Goal: Information Seeking & Learning: Check status

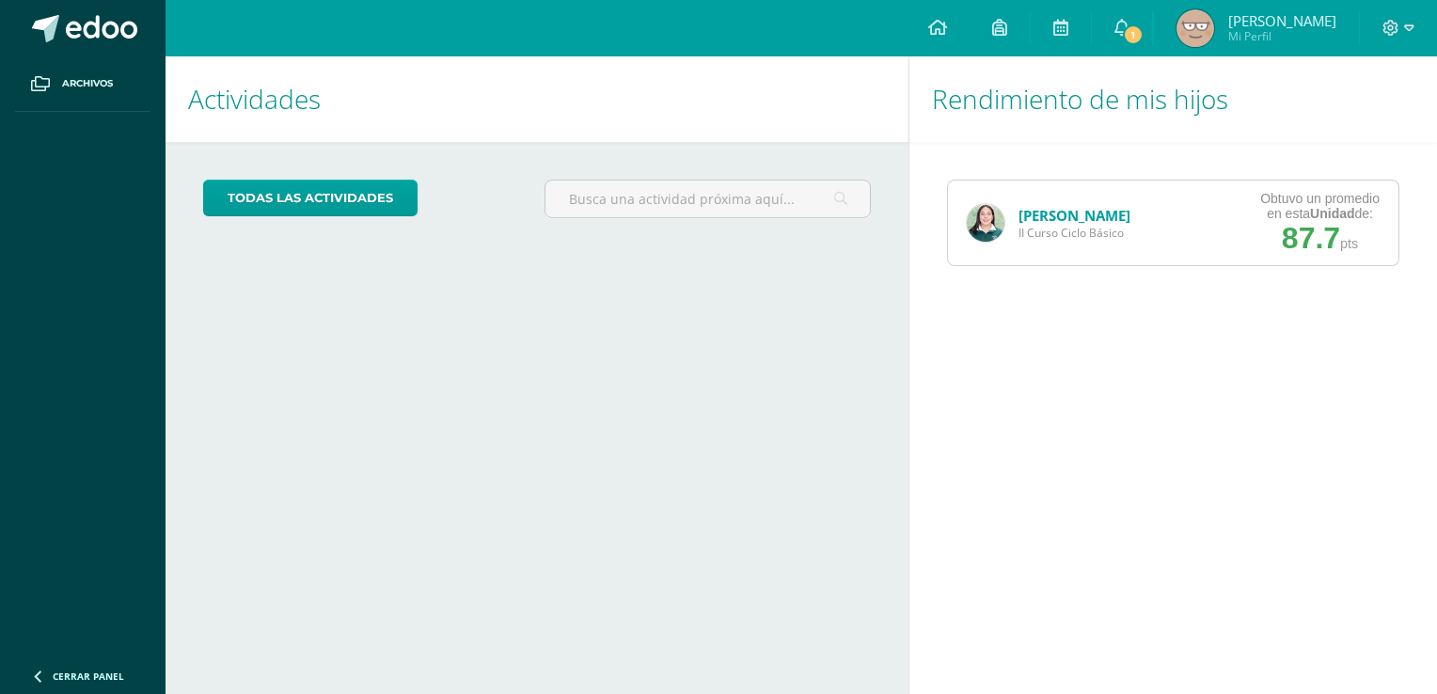
click at [976, 209] on img at bounding box center [986, 223] width 38 height 38
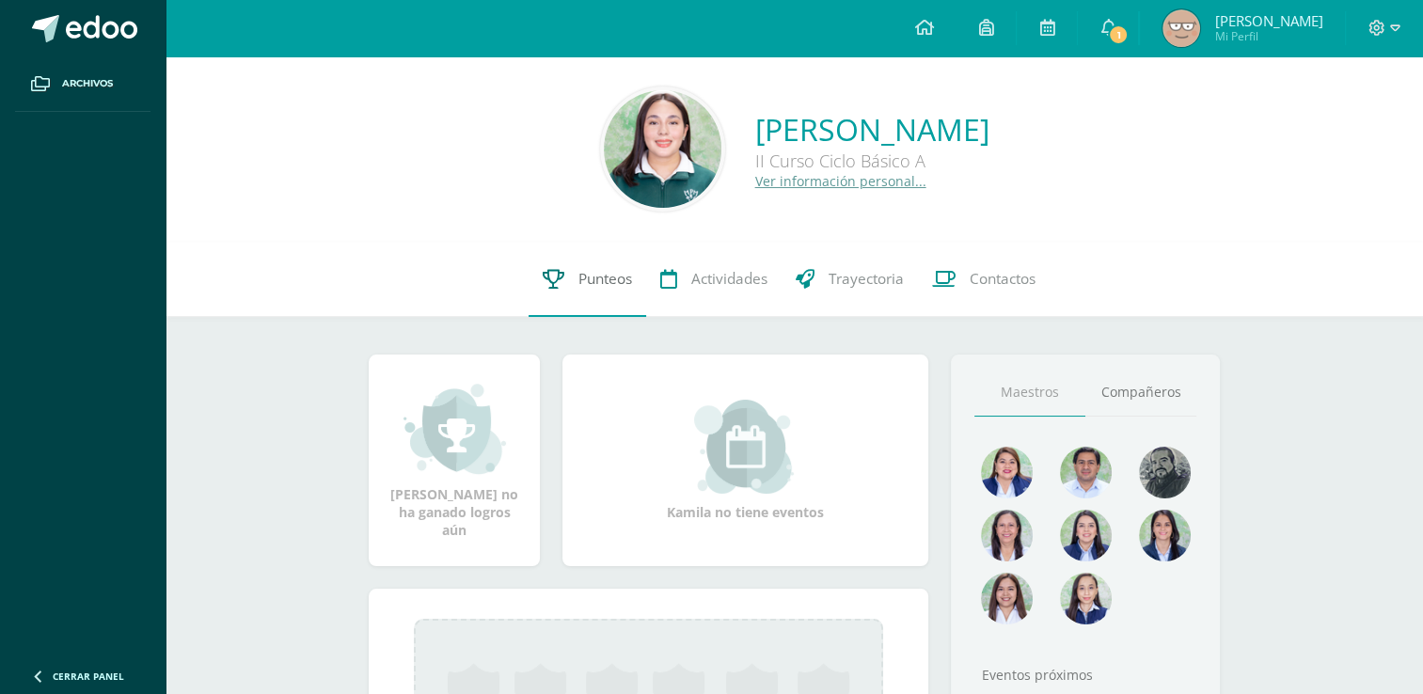
click at [594, 261] on link "Punteos" at bounding box center [588, 279] width 118 height 75
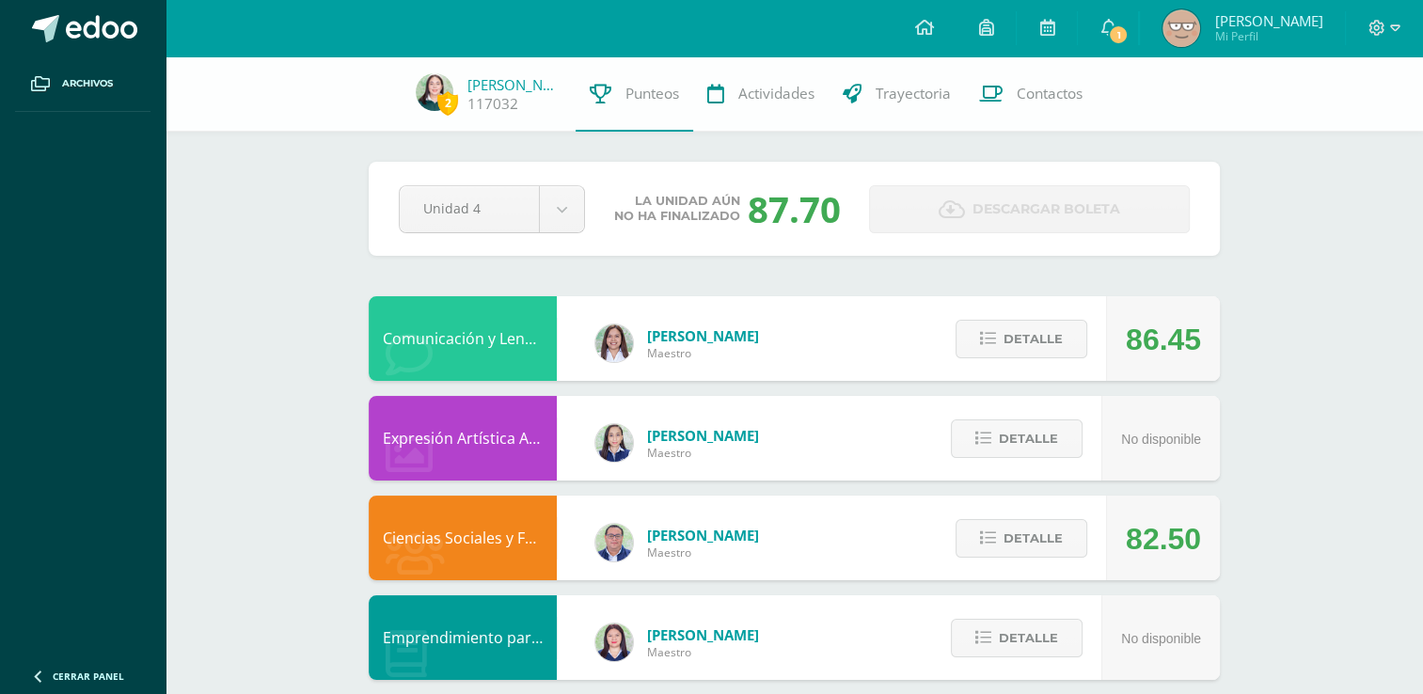
scroll to position [162, 0]
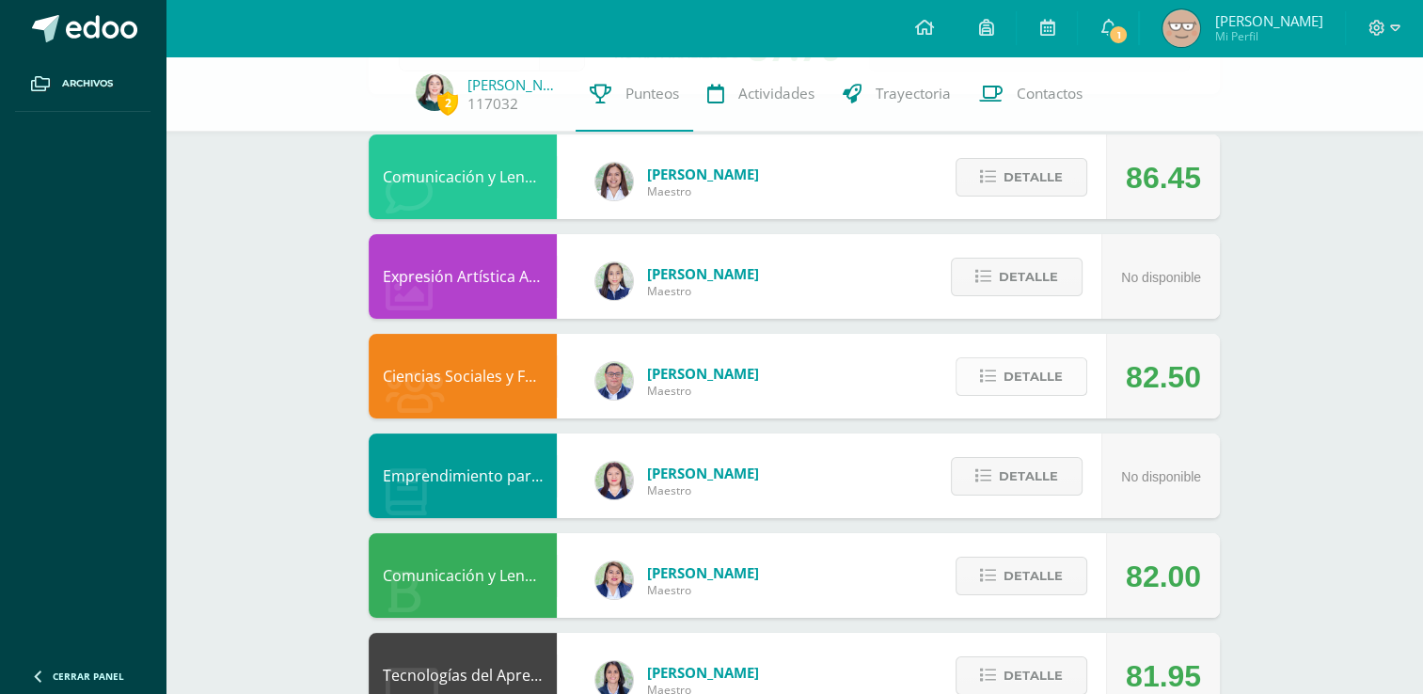
click at [1033, 374] on span "Detalle" at bounding box center [1032, 376] width 59 height 35
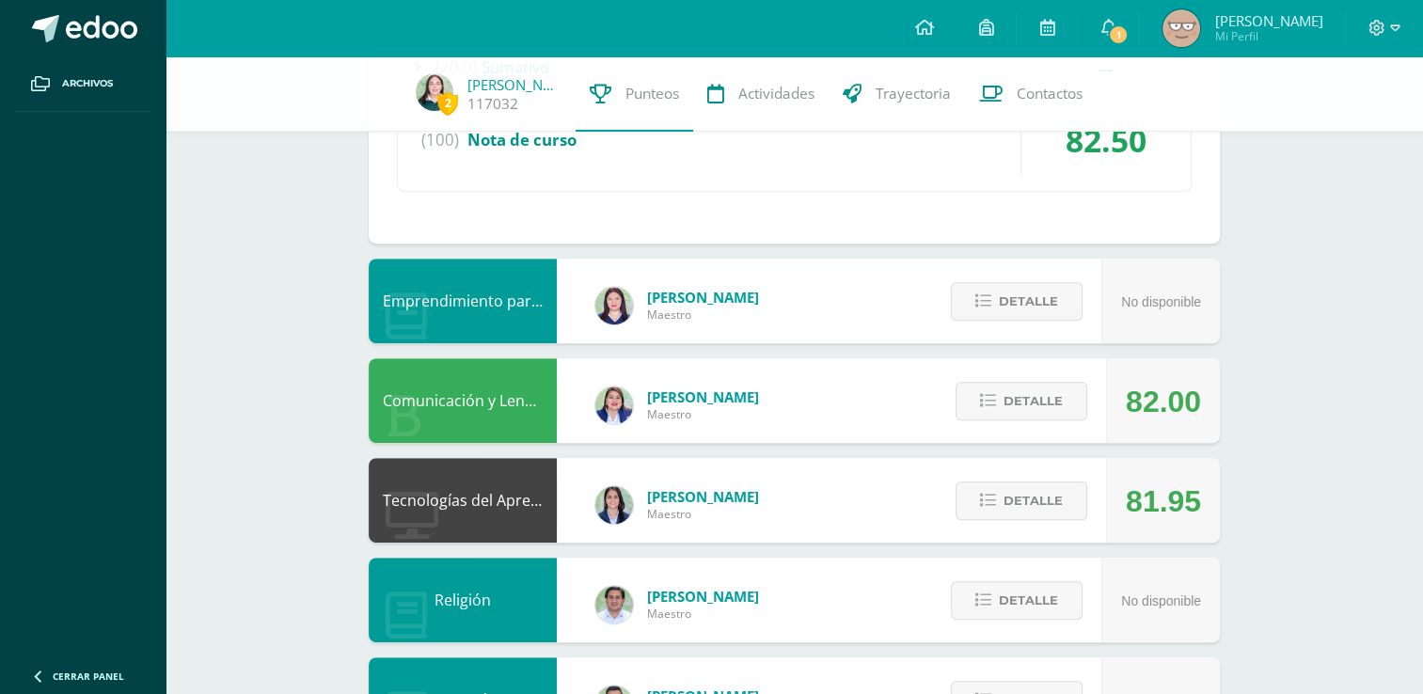
scroll to position [769, 0]
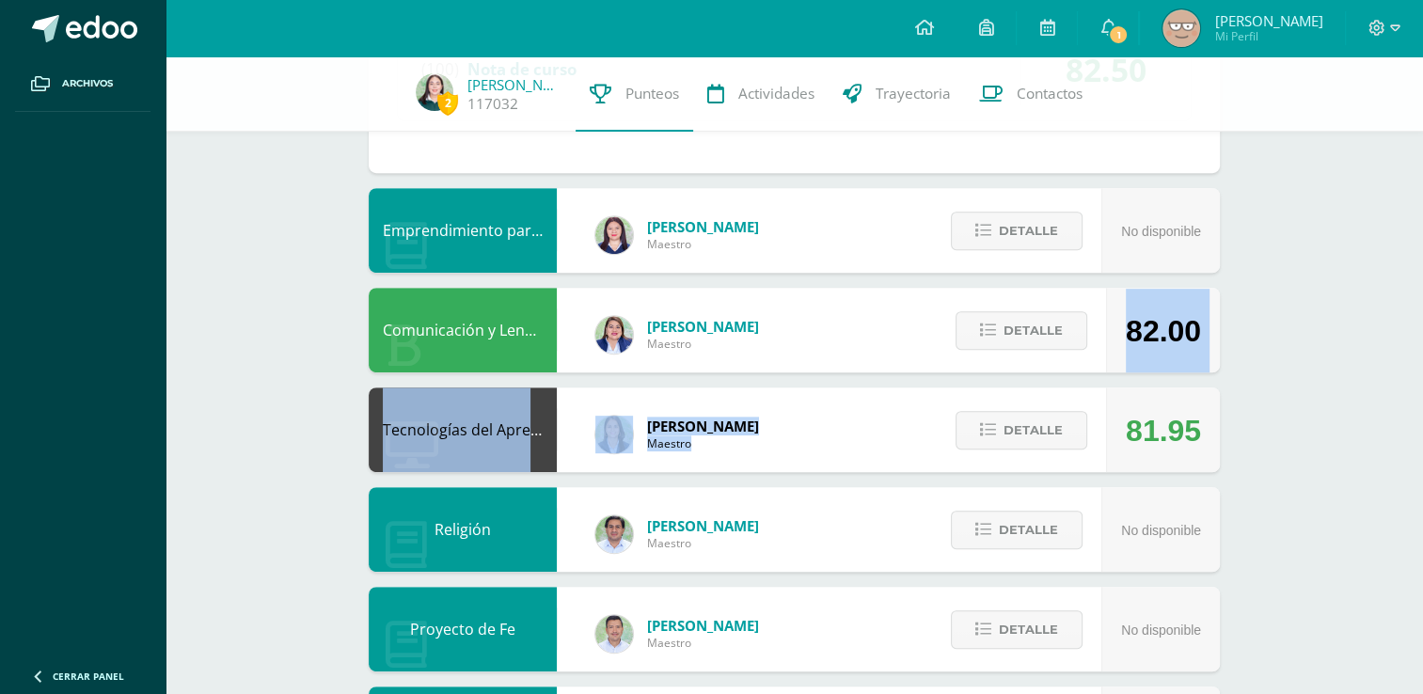
drag, startPoint x: 1422, startPoint y: 398, endPoint x: 1416, endPoint y: 337, distance: 61.4
click at [1416, 337] on div "2 Kamila Herrera 117032 Punteos Actividades Trayectoria Contactos Pendiente Uni…" at bounding box center [794, 347] width 1257 height 2120
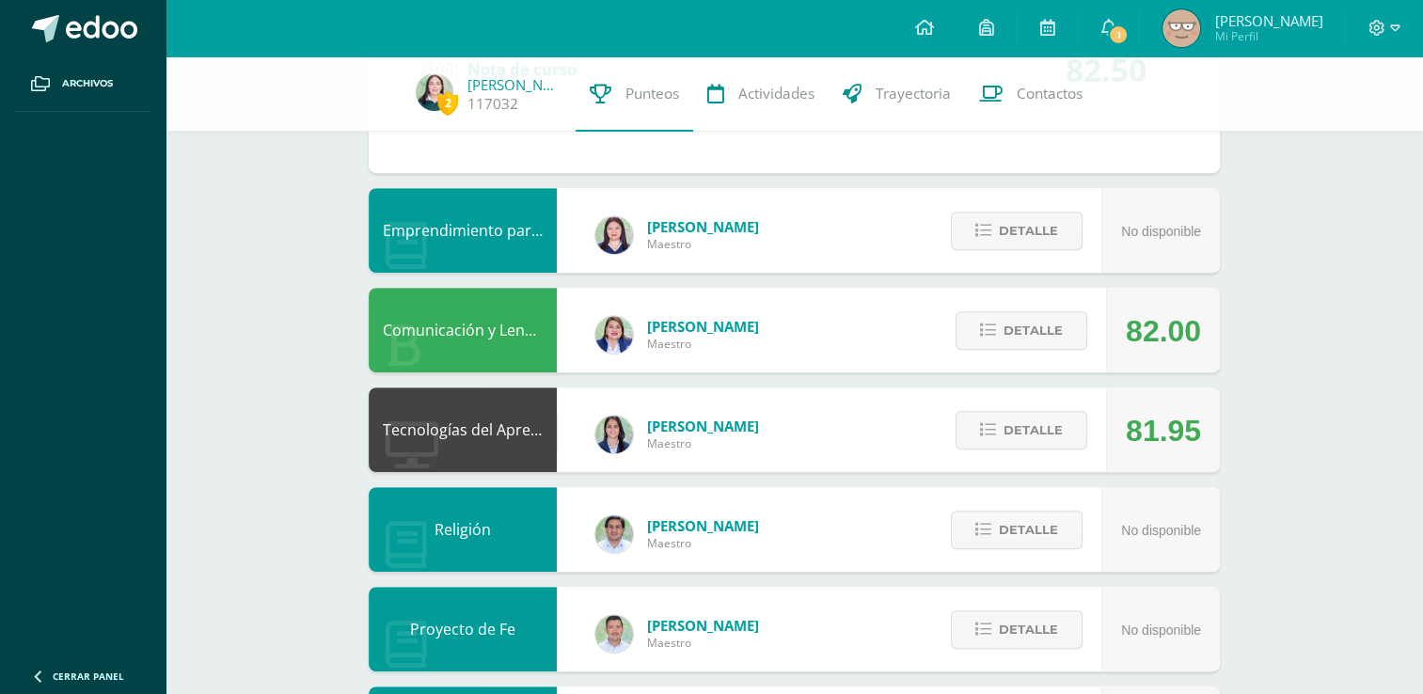
drag, startPoint x: 1416, startPoint y: 337, endPoint x: 1385, endPoint y: 375, distance: 49.5
click at [1385, 375] on div "2 Kamila Herrera 117032 Punteos Actividades Trayectoria Contactos Pendiente Uni…" at bounding box center [794, 347] width 1257 height 2120
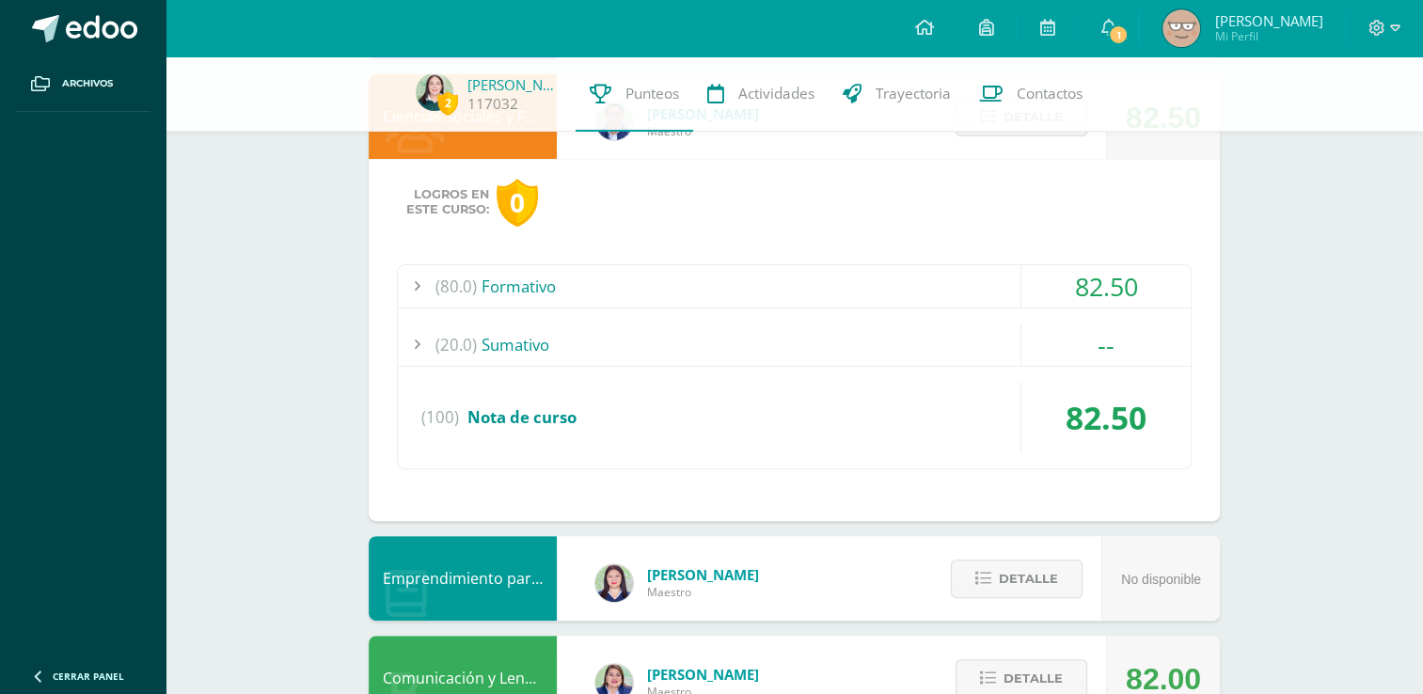
scroll to position [214, 0]
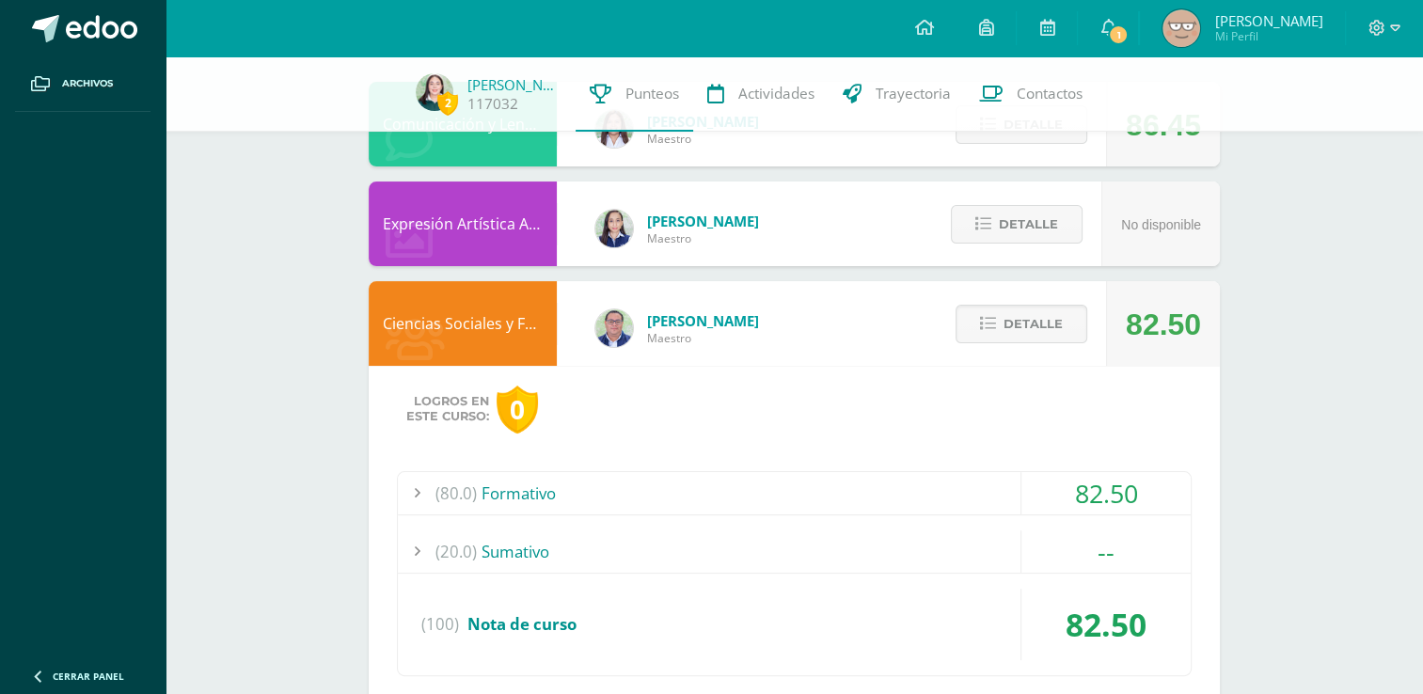
click at [1166, 480] on div "82.50" at bounding box center [1105, 493] width 169 height 42
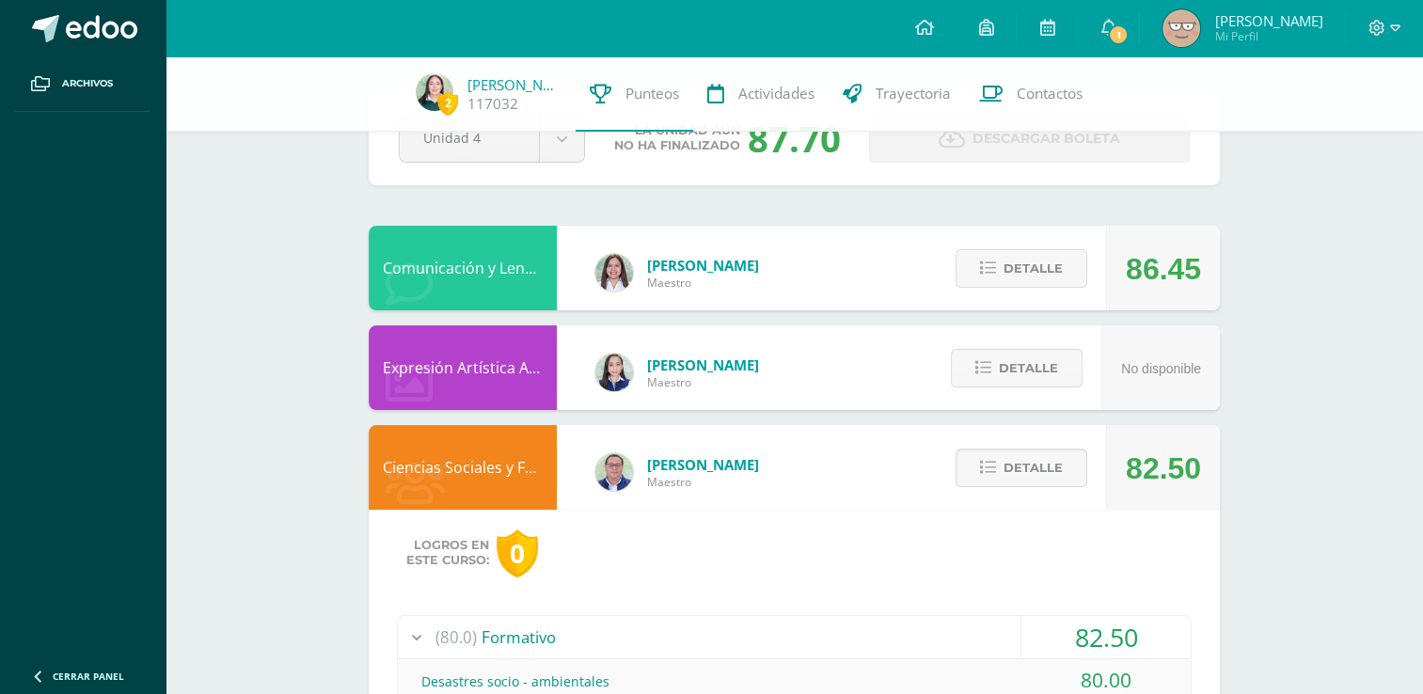
scroll to position [35, 0]
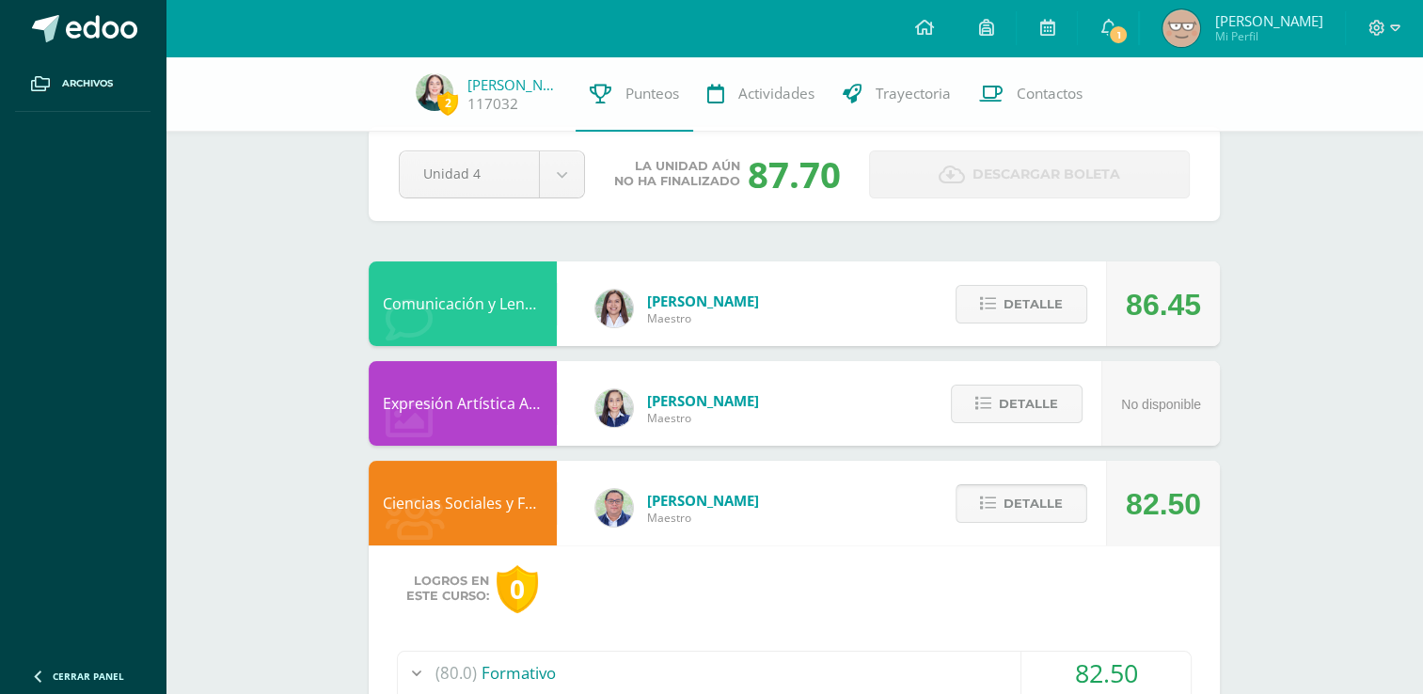
click at [1018, 510] on span "Detalle" at bounding box center [1032, 503] width 59 height 35
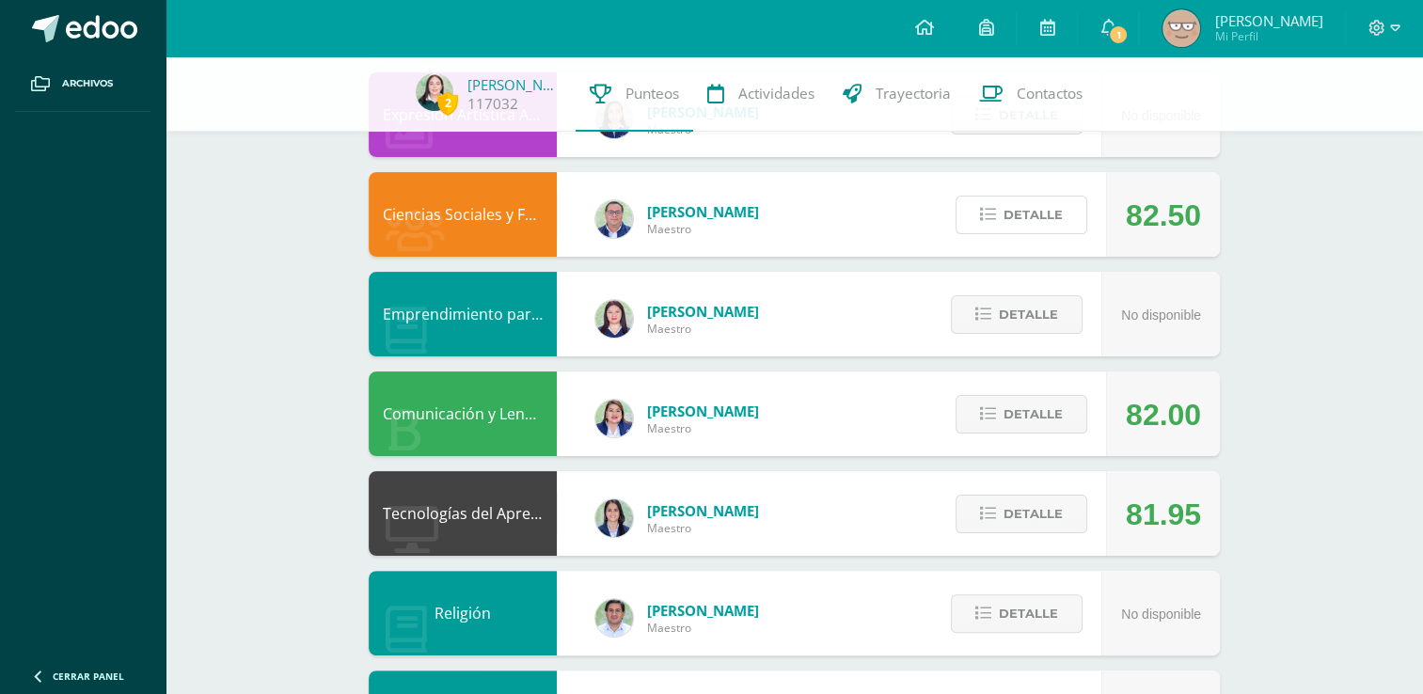
scroll to position [335, 0]
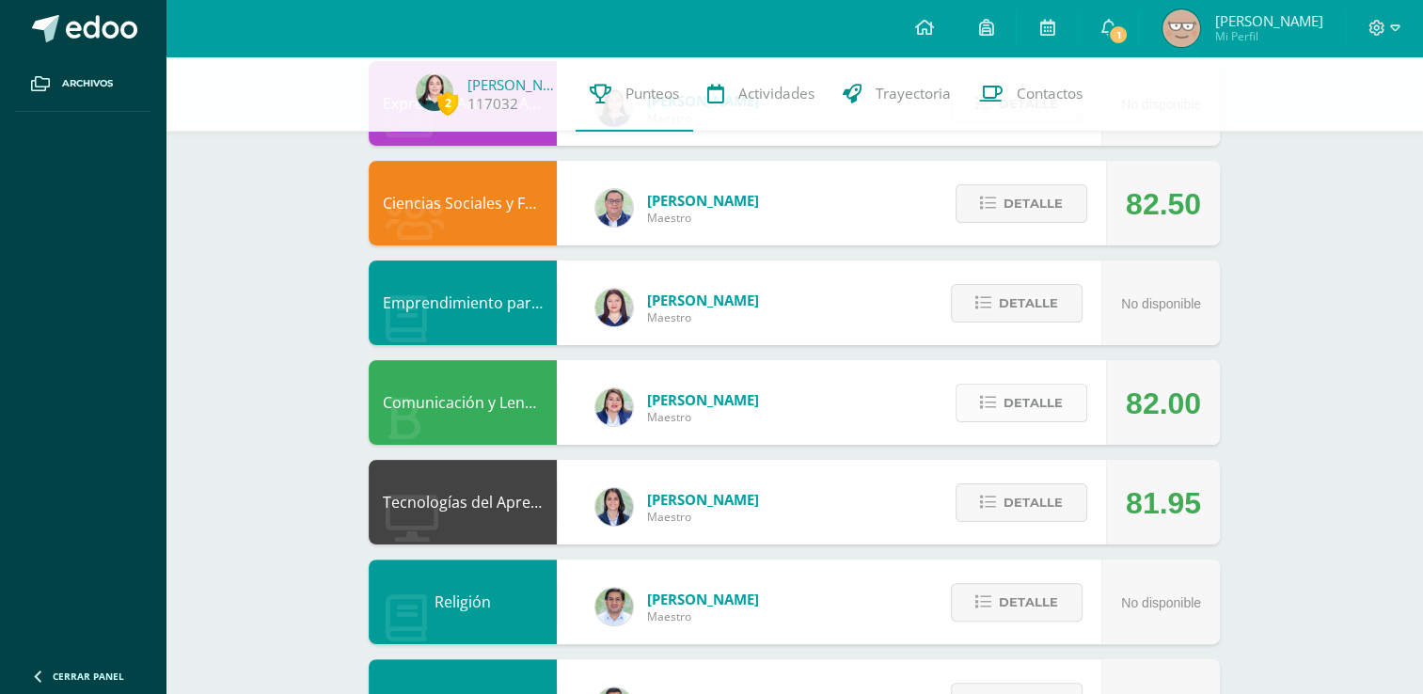
click at [1067, 408] on button "Detalle" at bounding box center [1021, 403] width 132 height 39
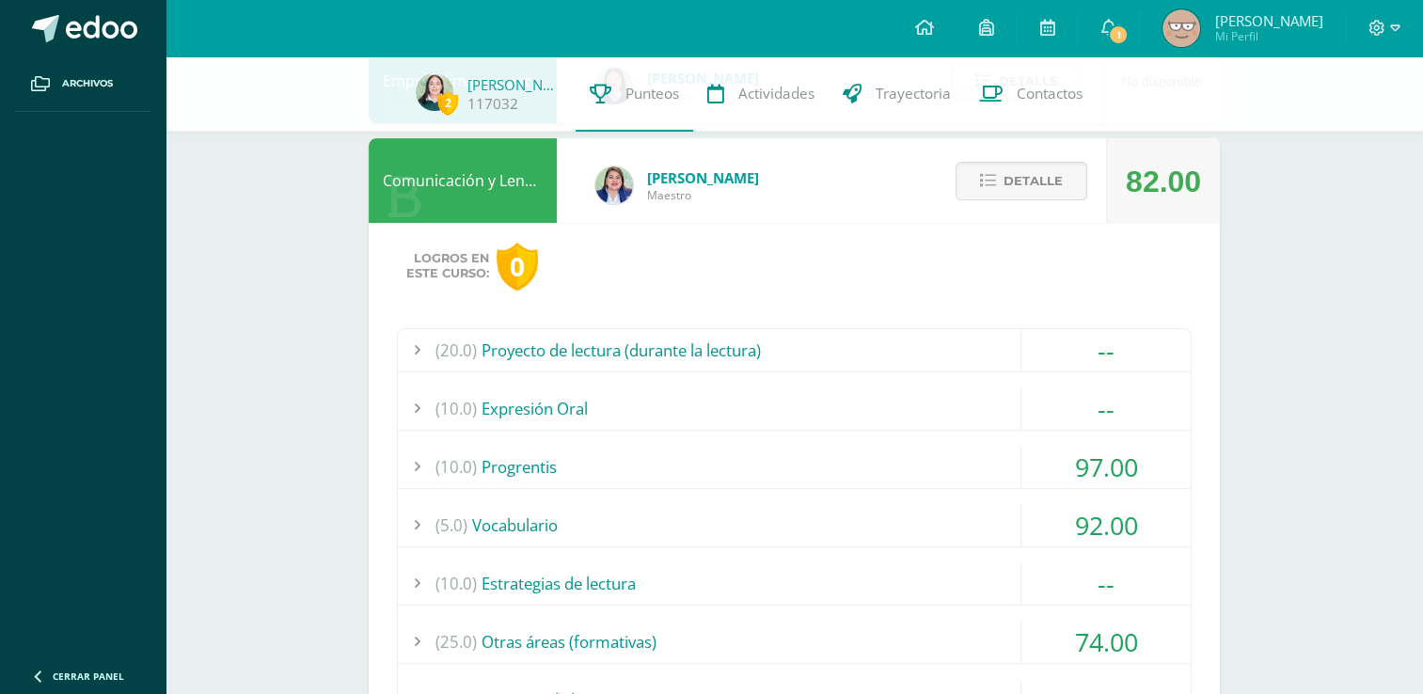
scroll to position [592, 0]
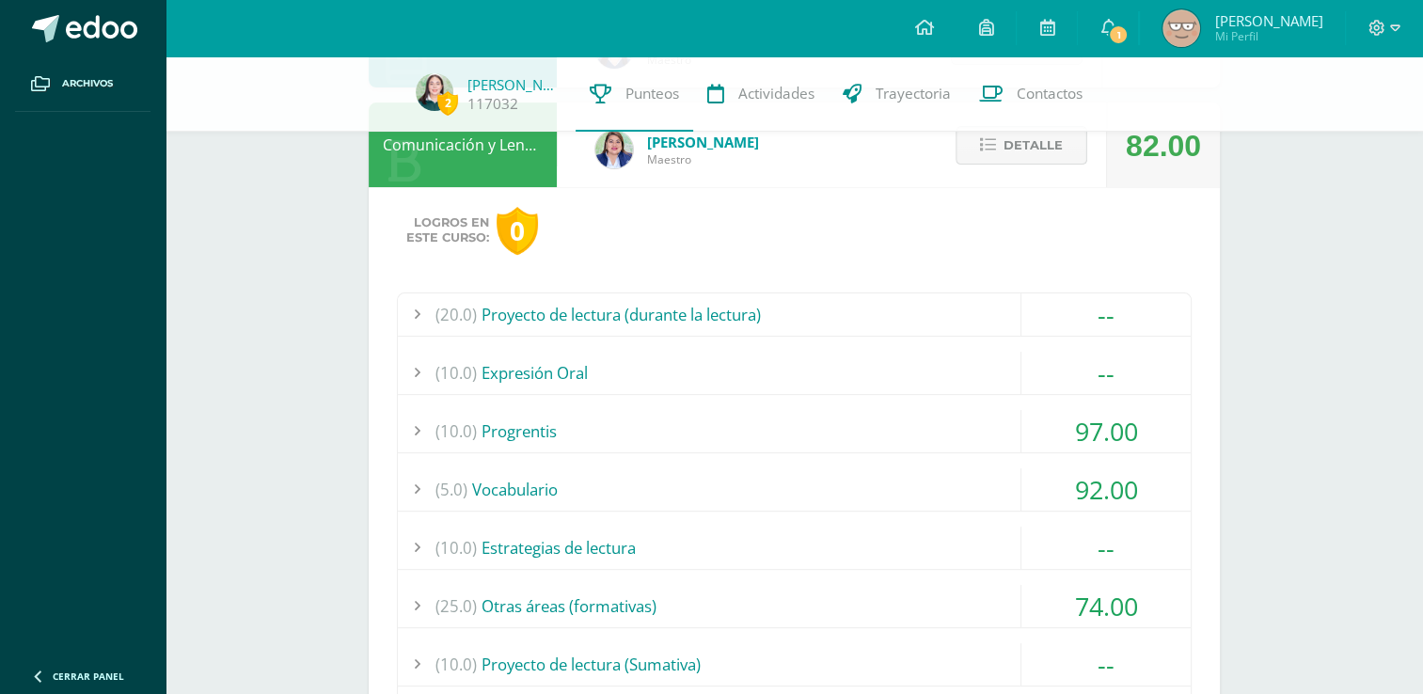
click at [1065, 147] on button "Detalle" at bounding box center [1021, 145] width 132 height 39
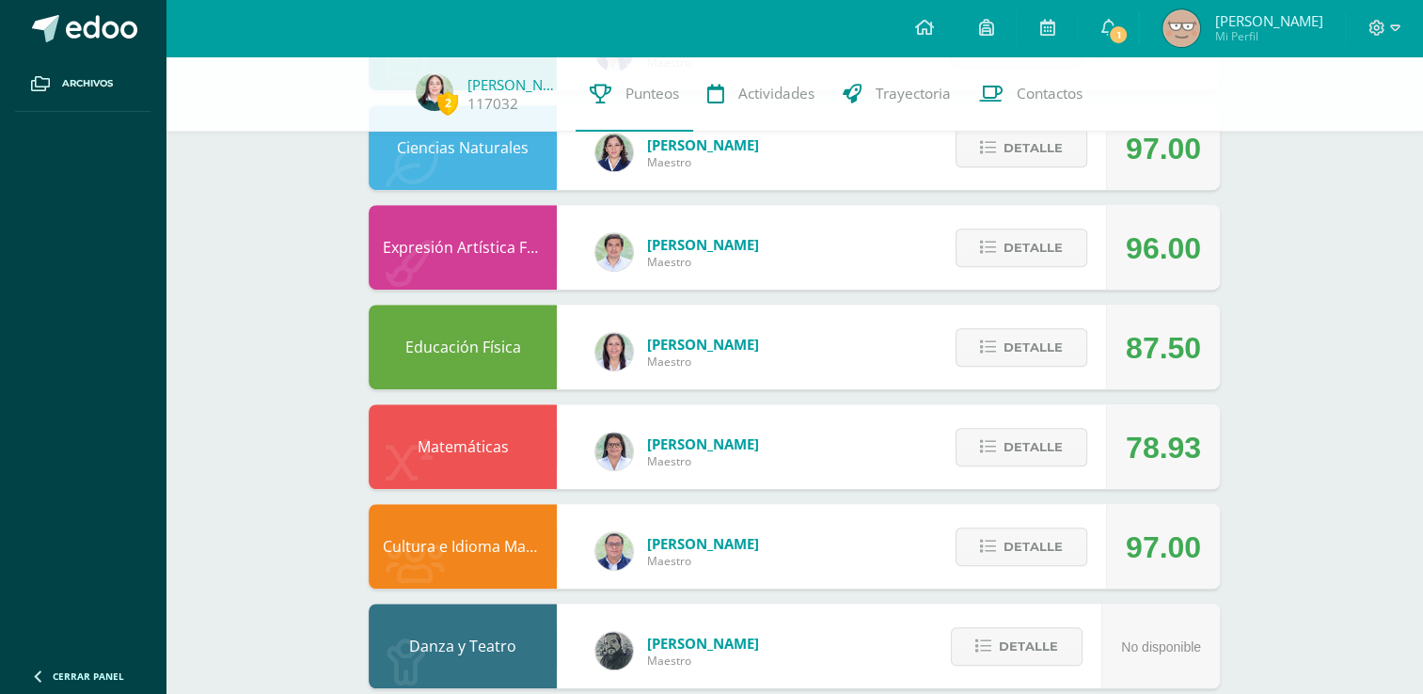
scroll to position [1120, 0]
